Goal: Task Accomplishment & Management: Manage account settings

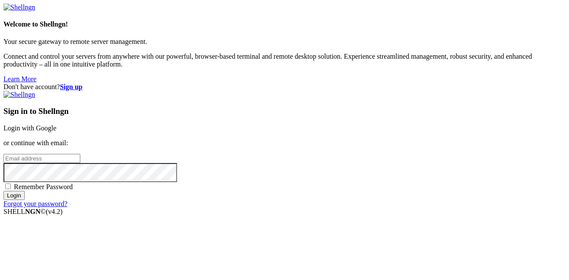
click at [80, 154] on input "email" at bounding box center [41, 158] width 77 height 9
type input "Admin"
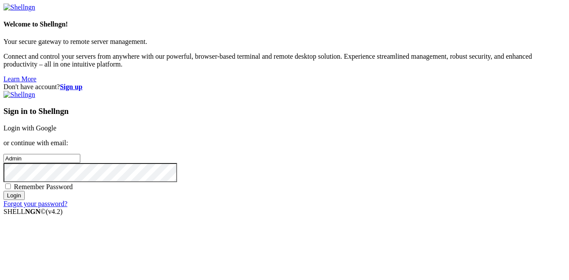
click at [3, 191] on input "Login" at bounding box center [13, 195] width 21 height 9
click at [73, 183] on span "Remember Password" at bounding box center [43, 186] width 59 height 7
click at [11, 183] on input "Remember Password" at bounding box center [8, 186] width 6 height 6
checkbox input "true"
click at [25, 200] on input "Login" at bounding box center [13, 195] width 21 height 9
